Goal: Obtain resource: Obtain resource

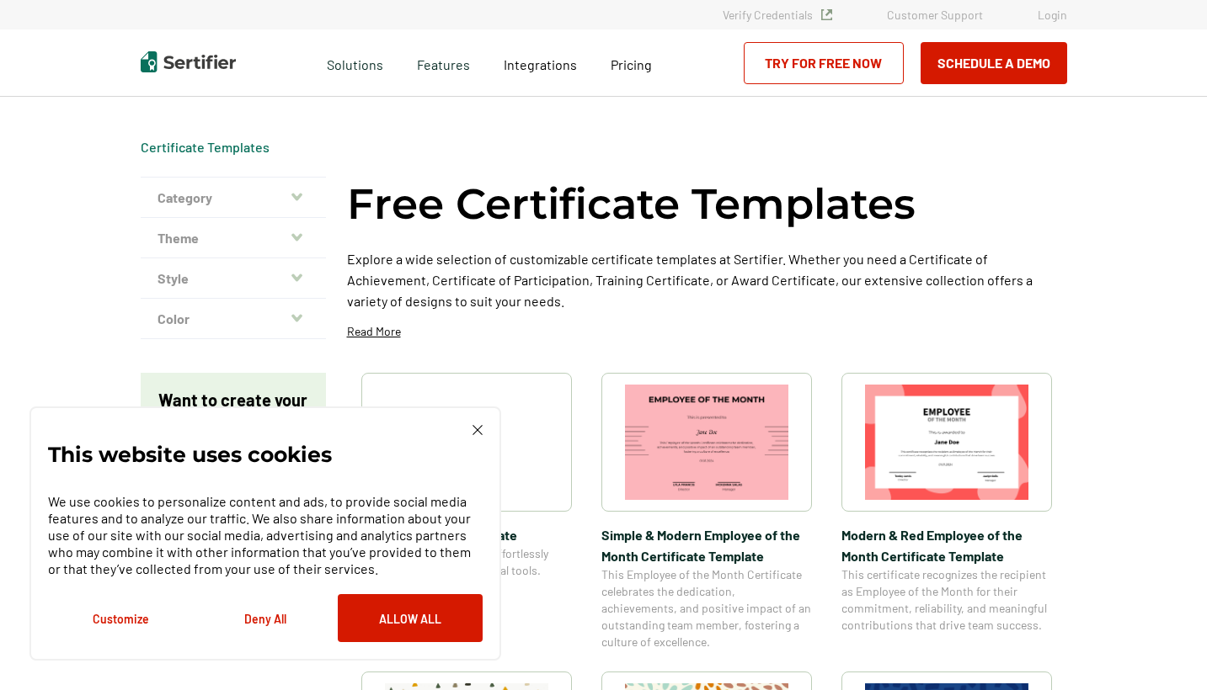
click at [478, 429] on img at bounding box center [477, 430] width 10 height 10
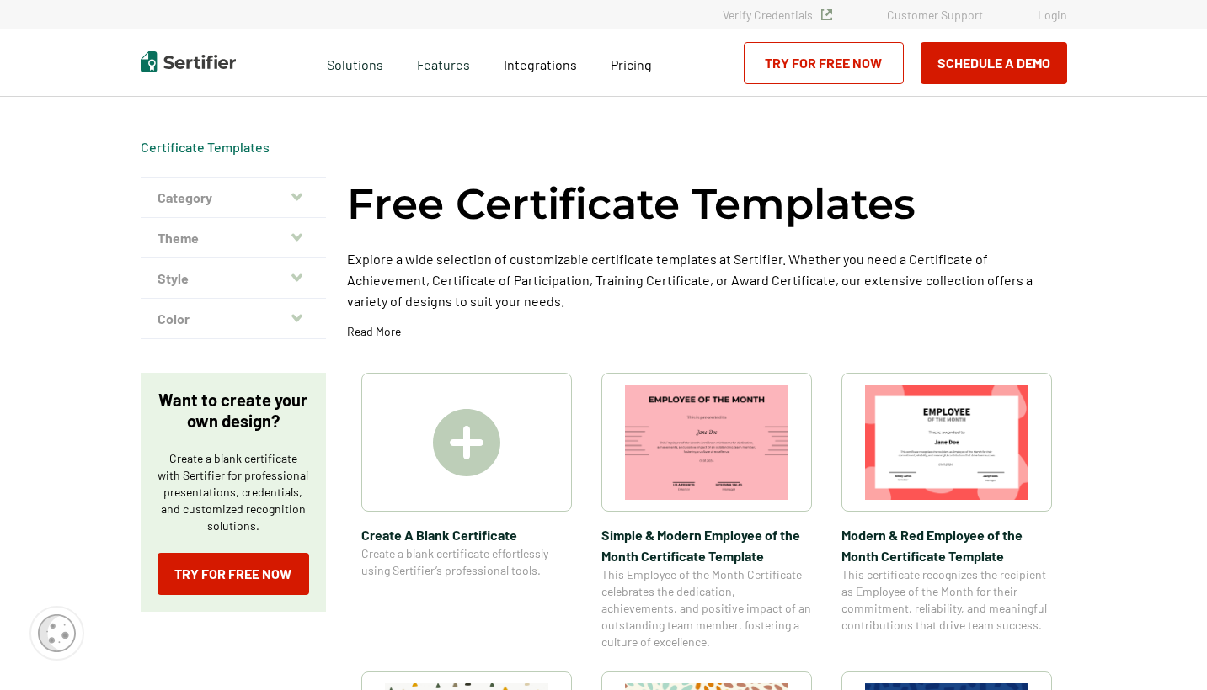
click at [298, 194] on icon "button" at bounding box center [296, 196] width 11 height 13
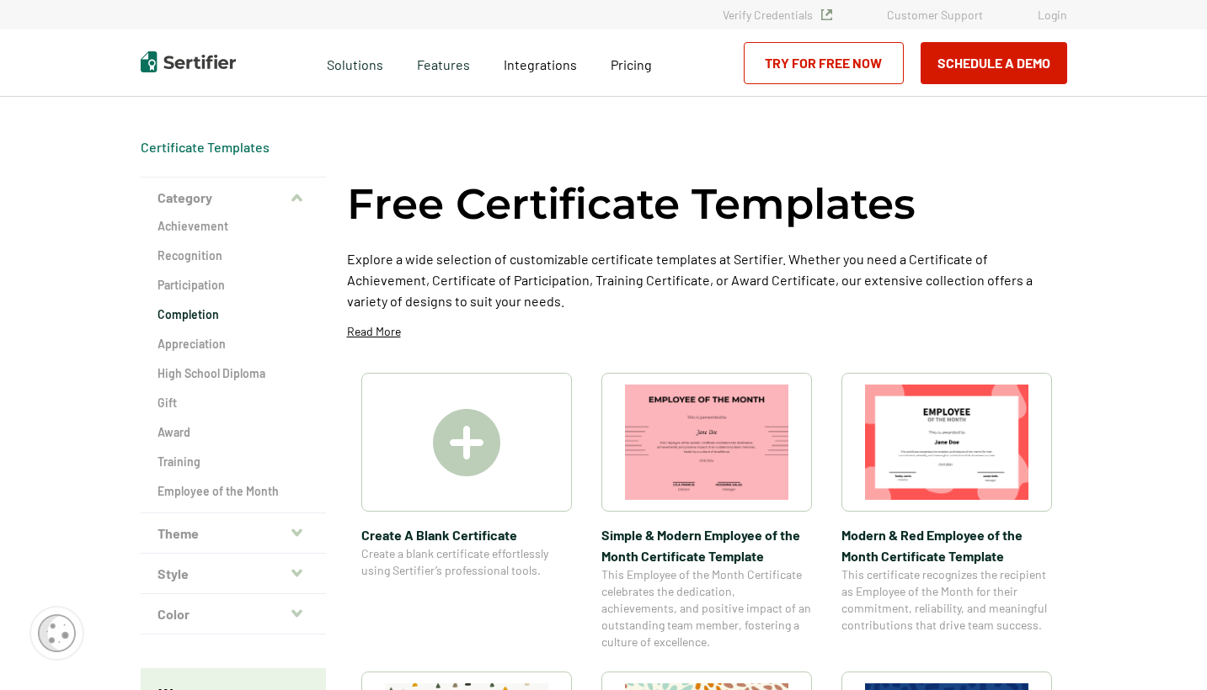
click at [215, 318] on h2 "Completion" at bounding box center [233, 315] width 152 height 17
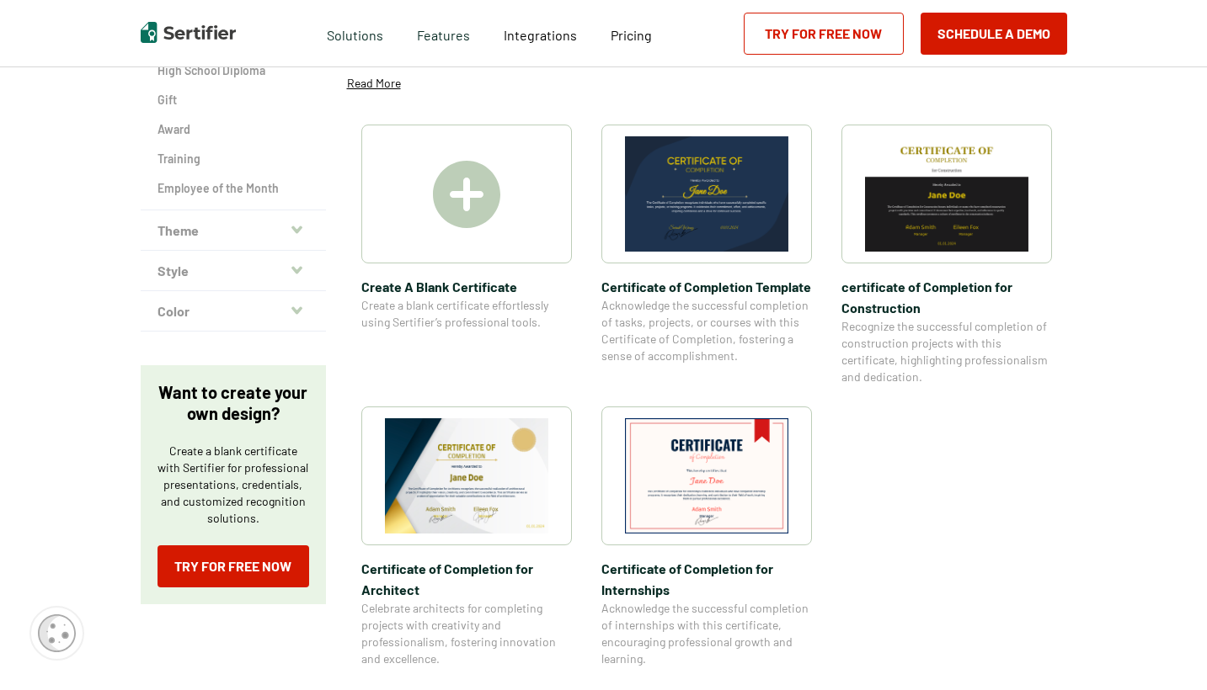
scroll to position [306, 0]
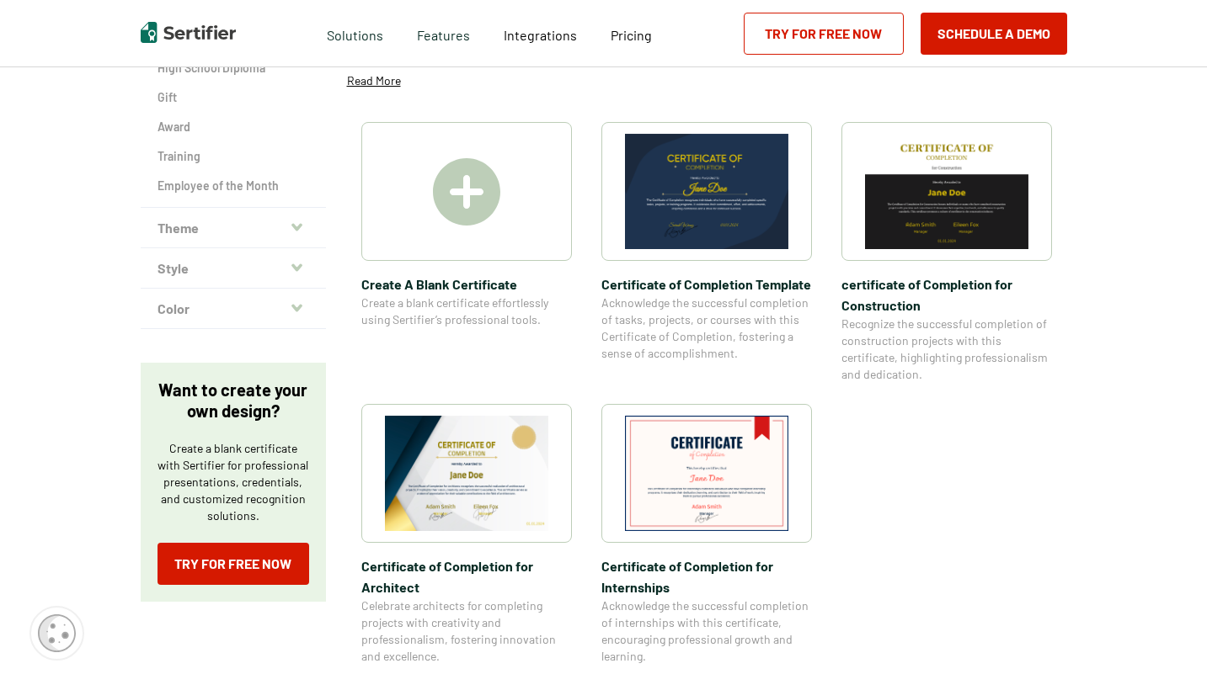
click at [443, 562] on span "Certificate of Completion​ for Architect" at bounding box center [466, 577] width 211 height 42
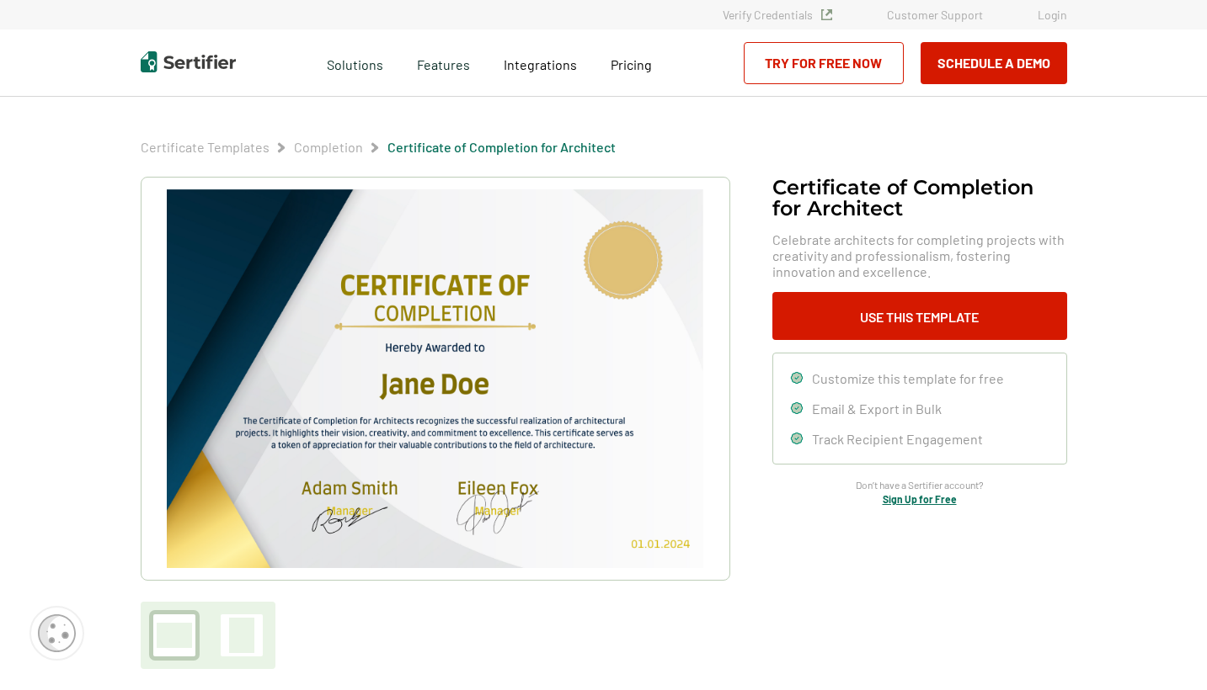
scroll to position [306, 0]
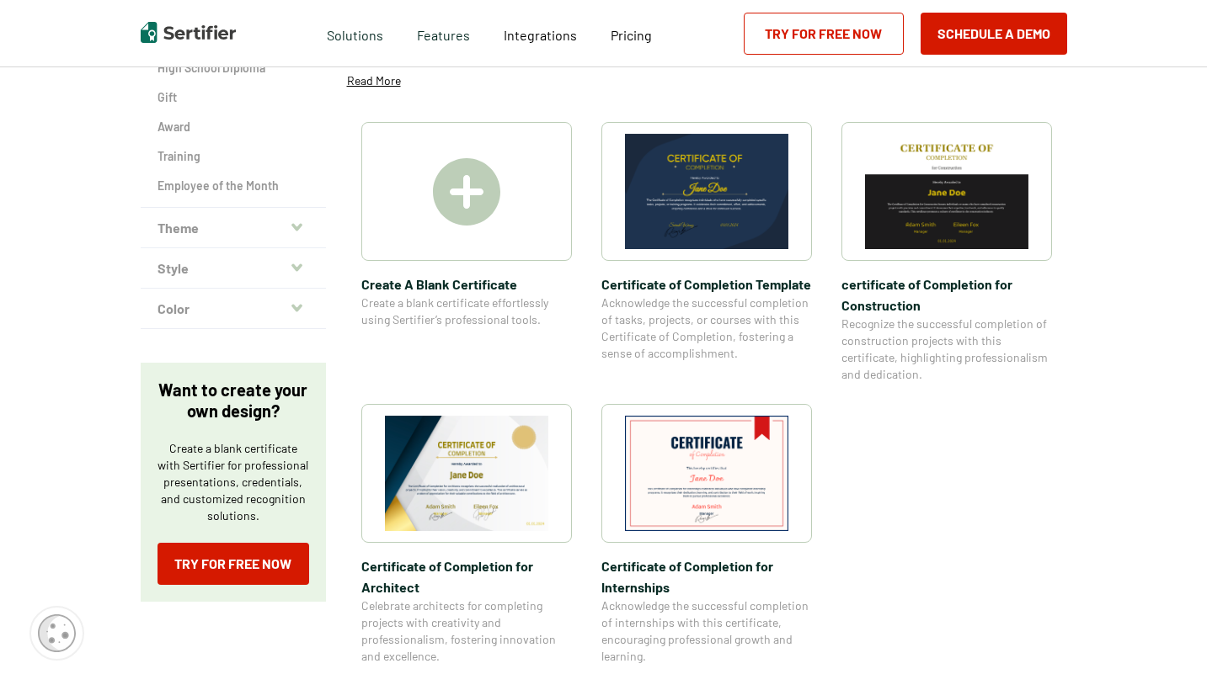
click at [491, 224] on img at bounding box center [466, 191] width 67 height 67
